Goal: Task Accomplishment & Management: Use online tool/utility

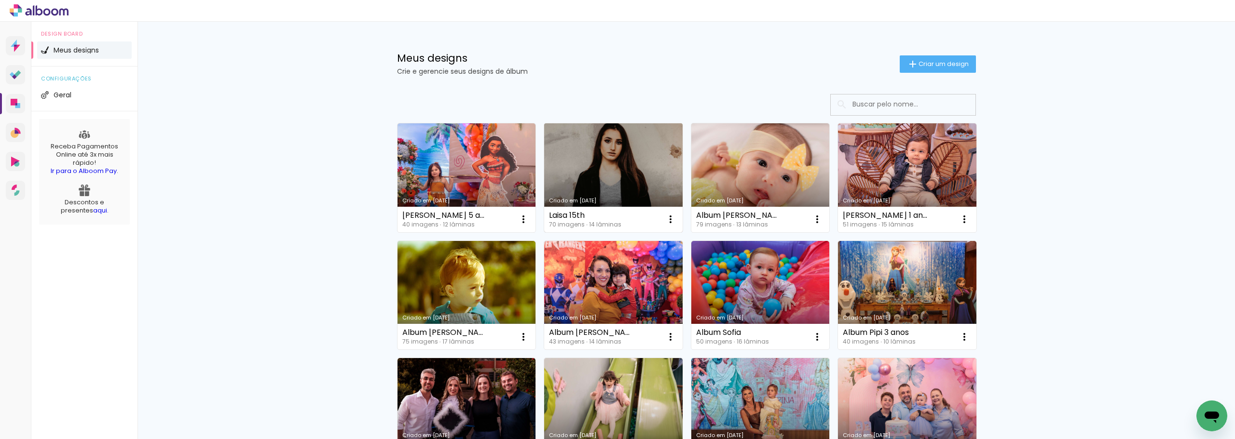
click at [624, 186] on link "Criado em [DATE]" at bounding box center [613, 177] width 138 height 109
click at [0, 0] on neon-animated-pages "Confirmar Cancelar" at bounding box center [0, 0] width 0 height 0
